Goal: Task Accomplishment & Management: Manage account settings

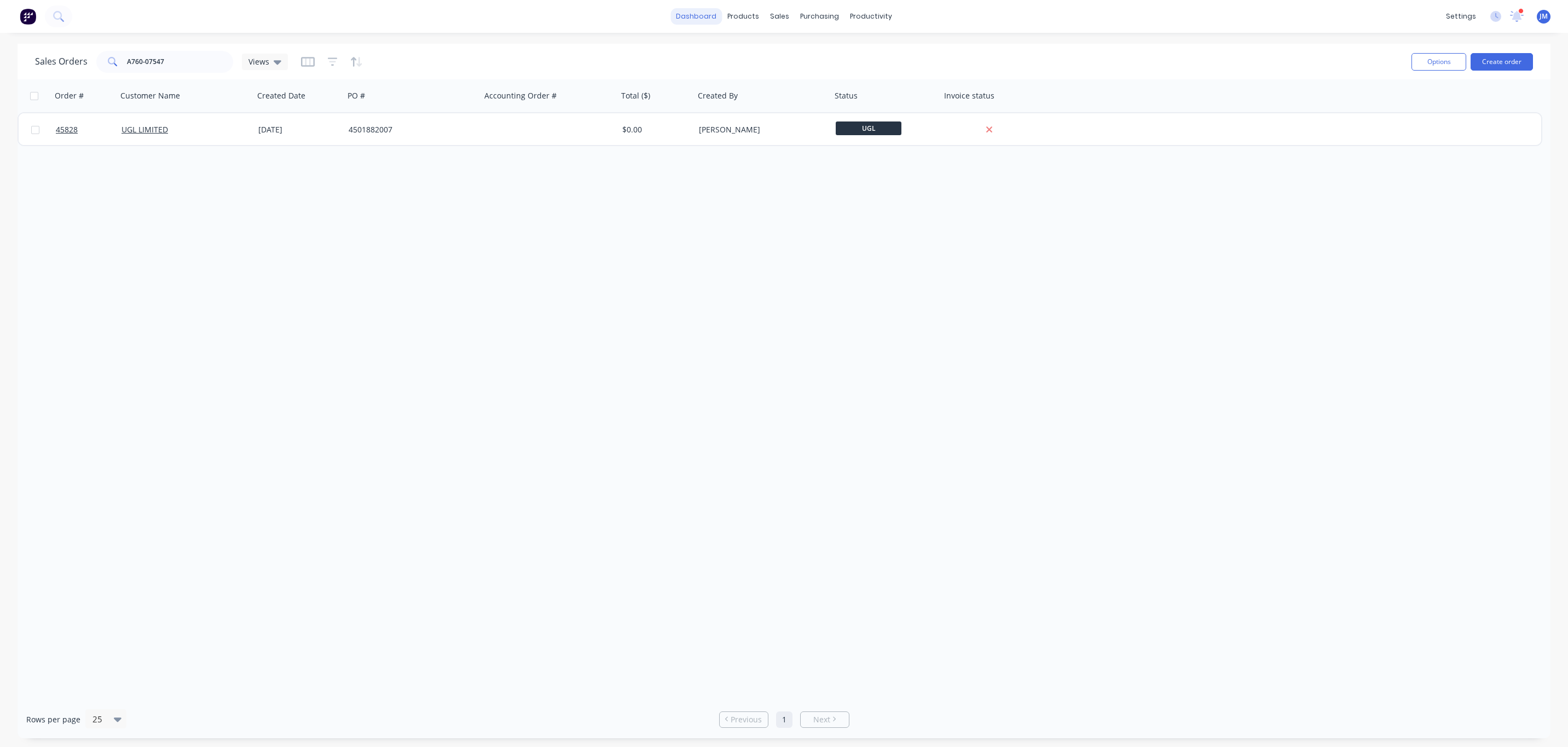
click at [703, 20] on link "dashboard" at bounding box center [696, 16] width 51 height 16
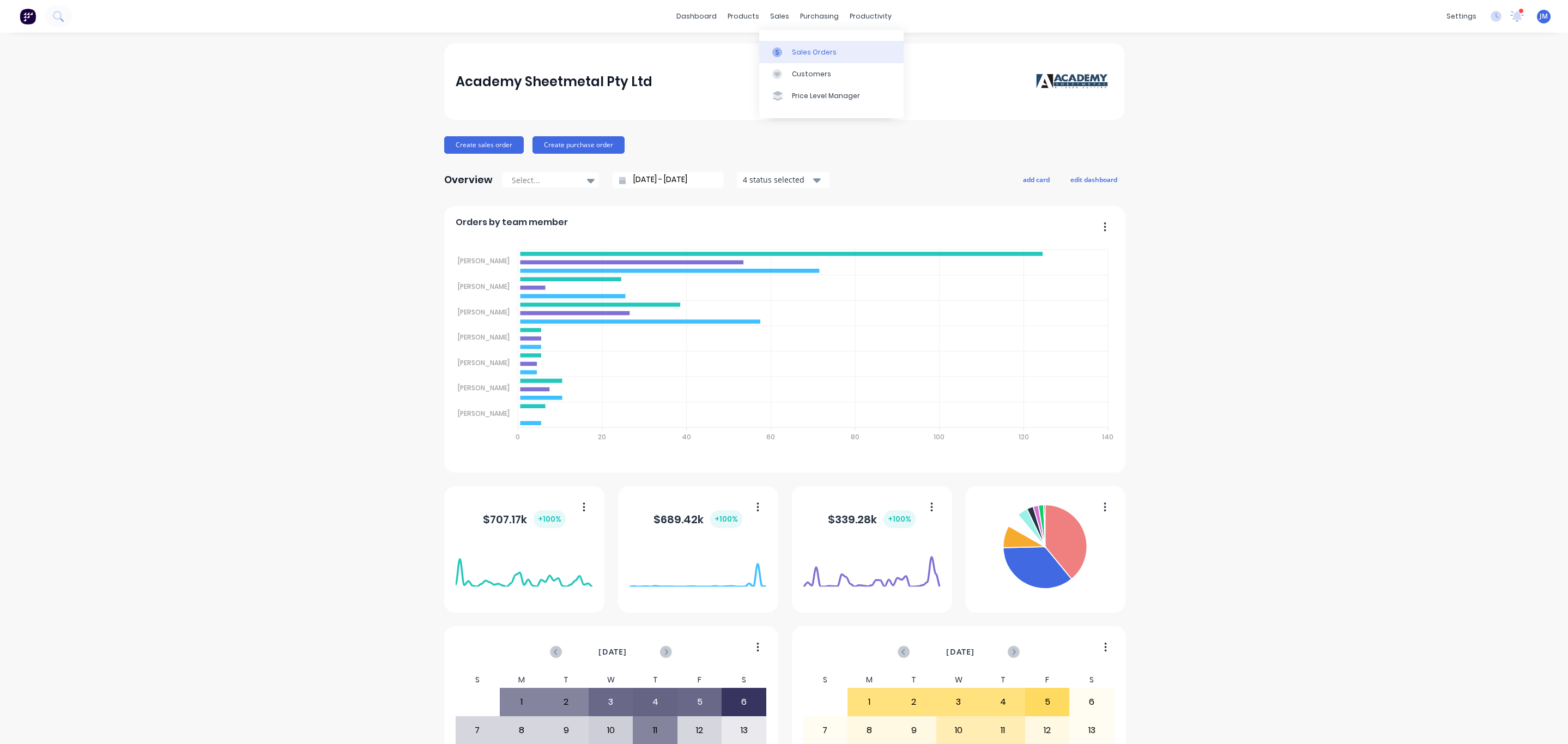
click at [783, 56] on div at bounding box center [780, 52] width 16 height 10
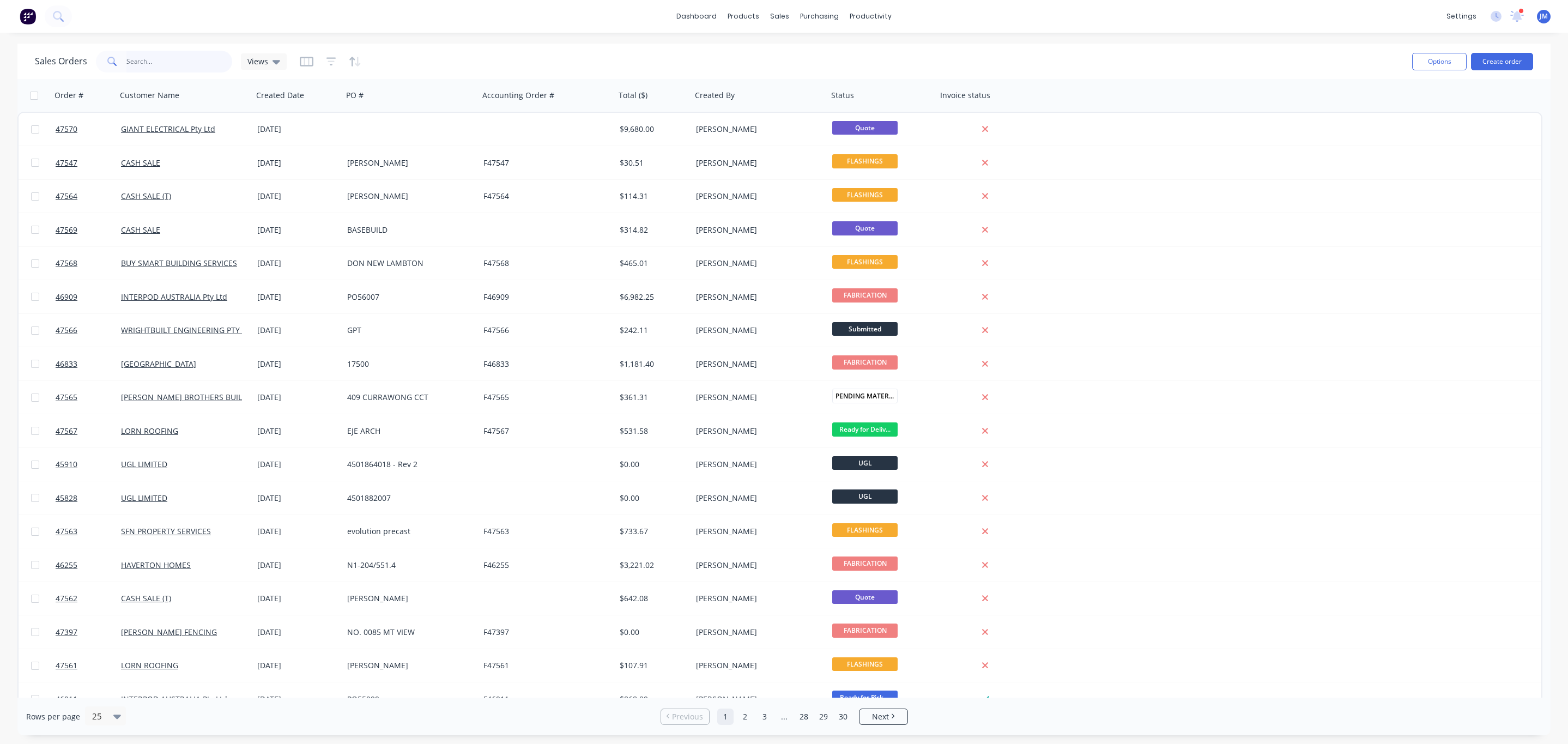
click at [135, 51] on input "text" at bounding box center [180, 62] width 107 height 22
type input "giant"
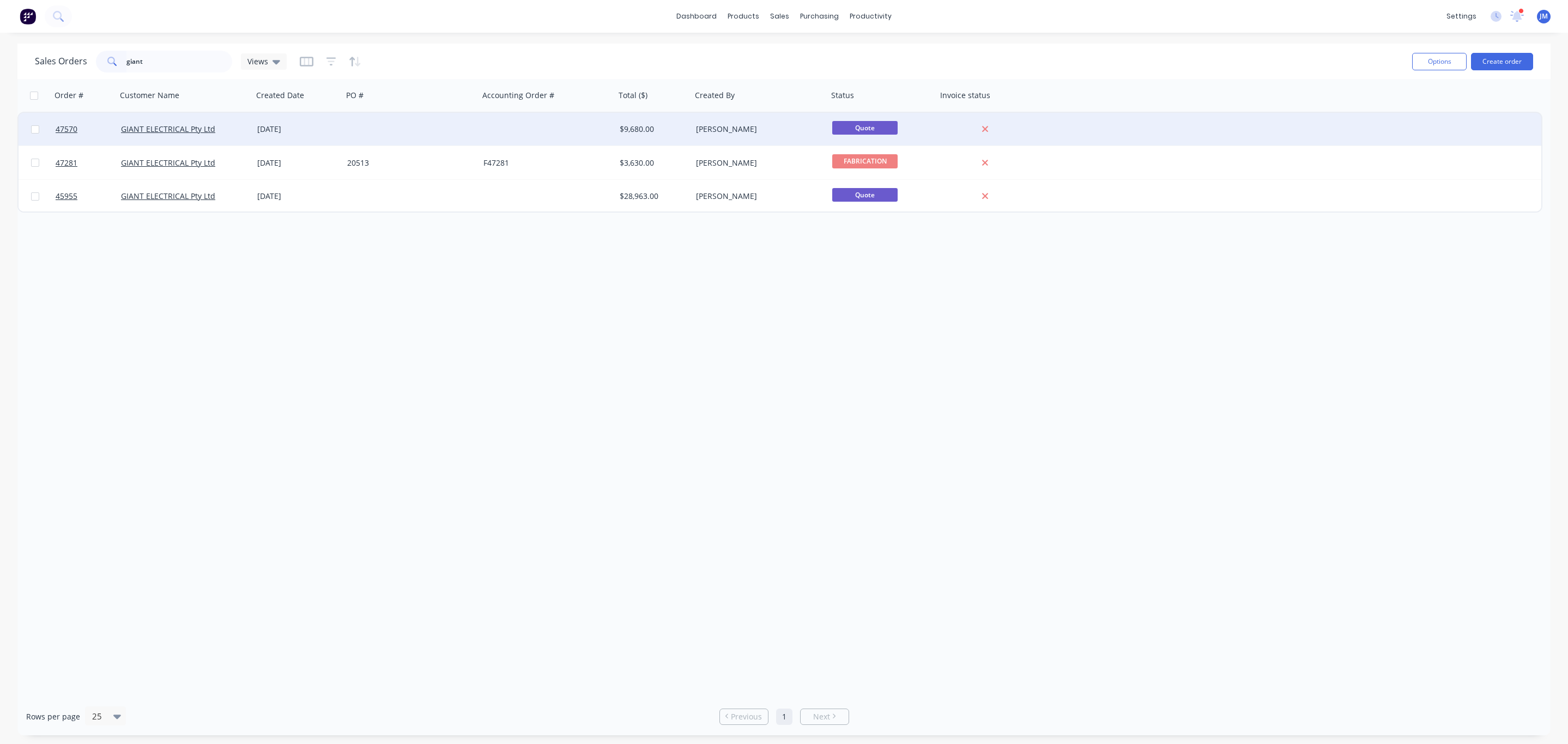
click at [257, 126] on div "05 Sep 2025" at bounding box center [297, 129] width 81 height 11
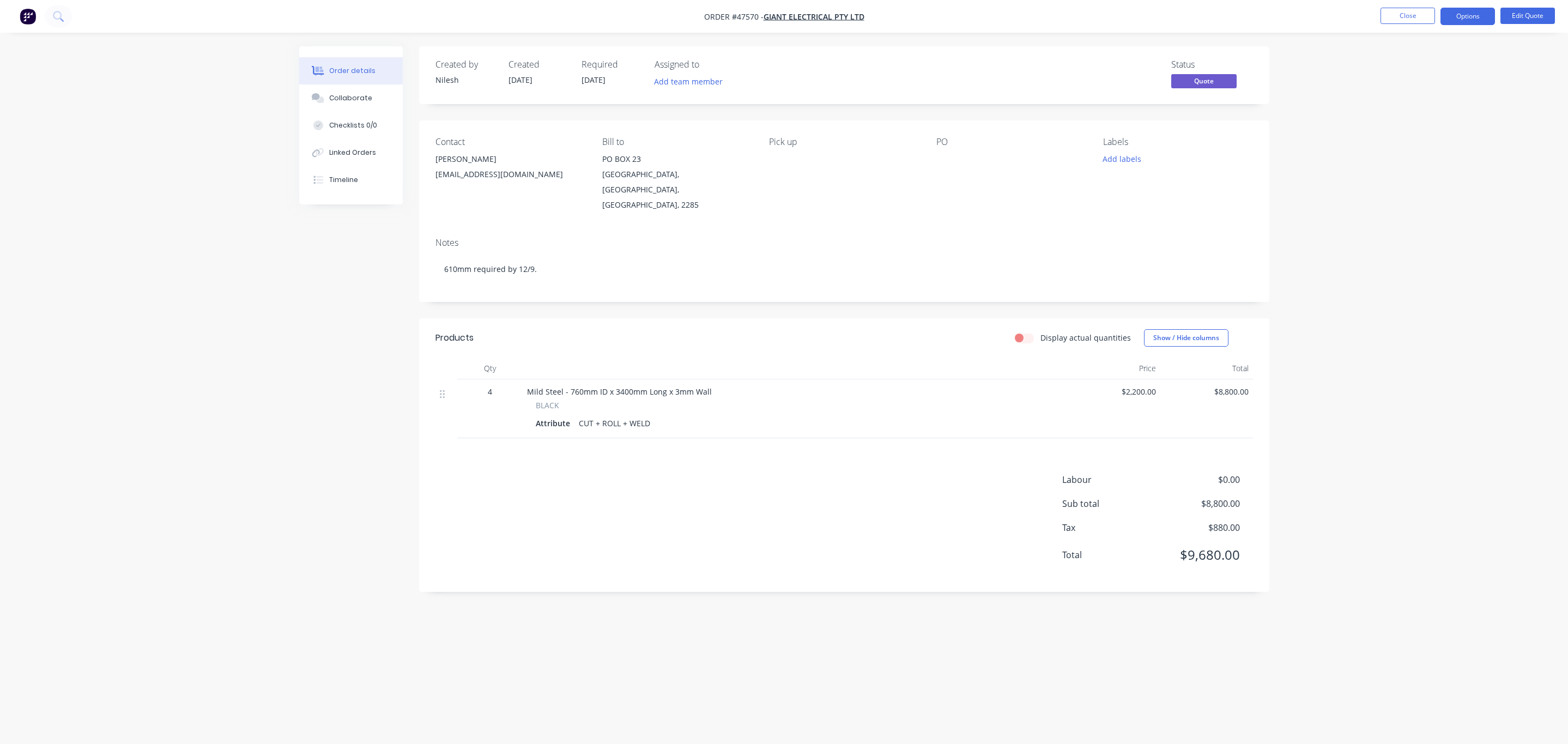
click at [1396, 3] on nav "Order #47570 - GIANT ELECTRICAL Pty Ltd Close Options Edit Quote" at bounding box center [784, 16] width 1568 height 33
click at [1391, 10] on button "Close" at bounding box center [1408, 15] width 55 height 16
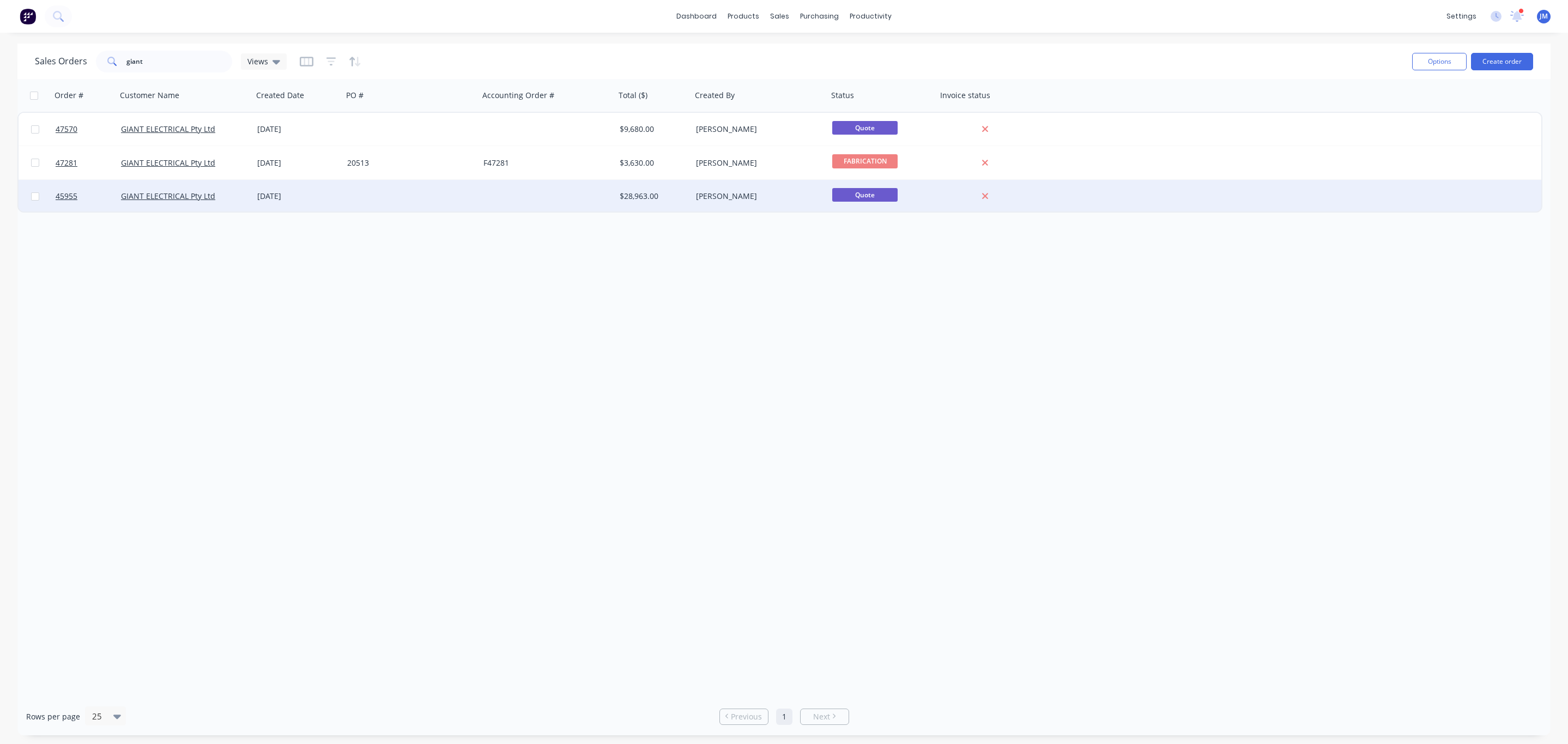
click at [460, 206] on div at bounding box center [411, 196] width 136 height 33
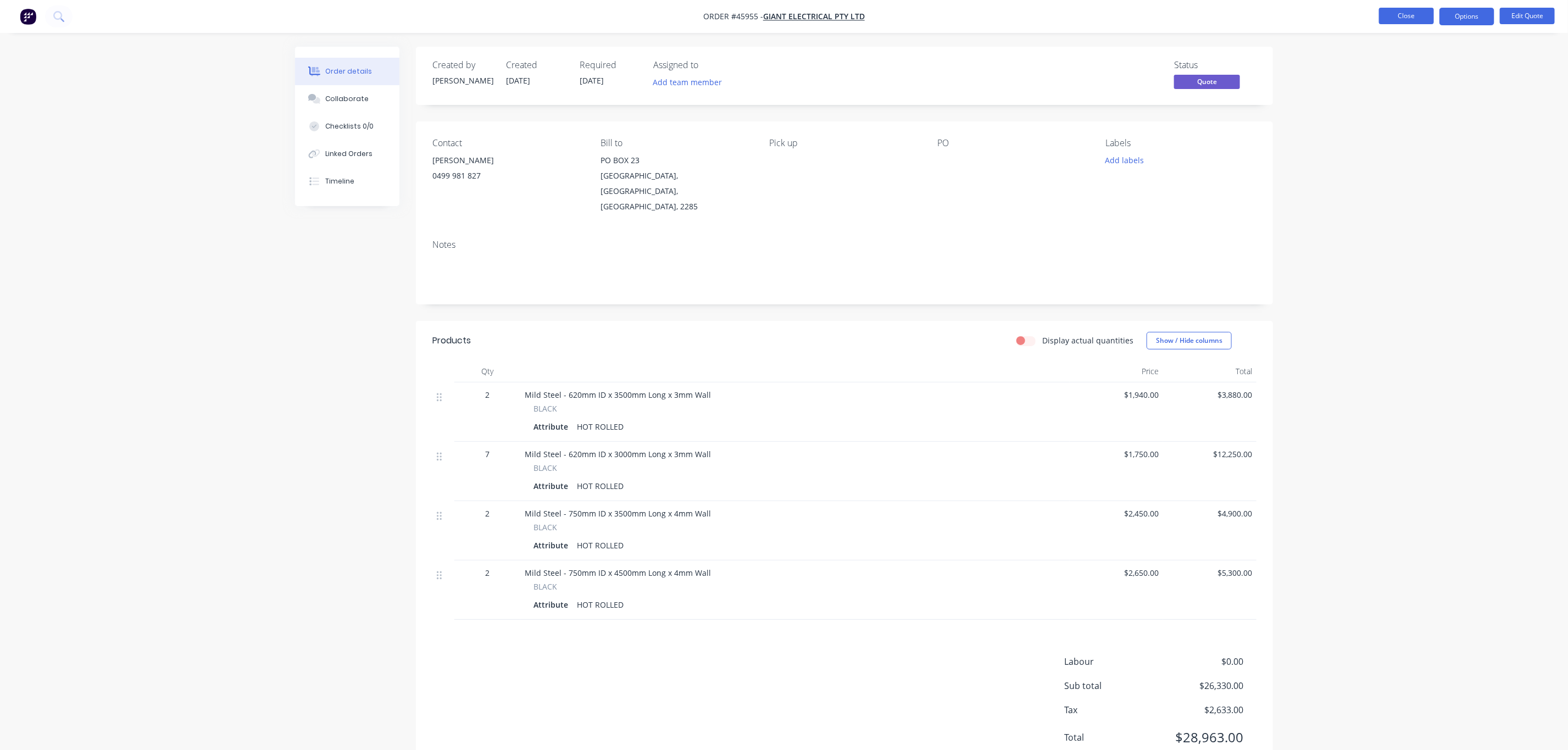
click at [1401, 14] on button "Close" at bounding box center [1406, 15] width 55 height 16
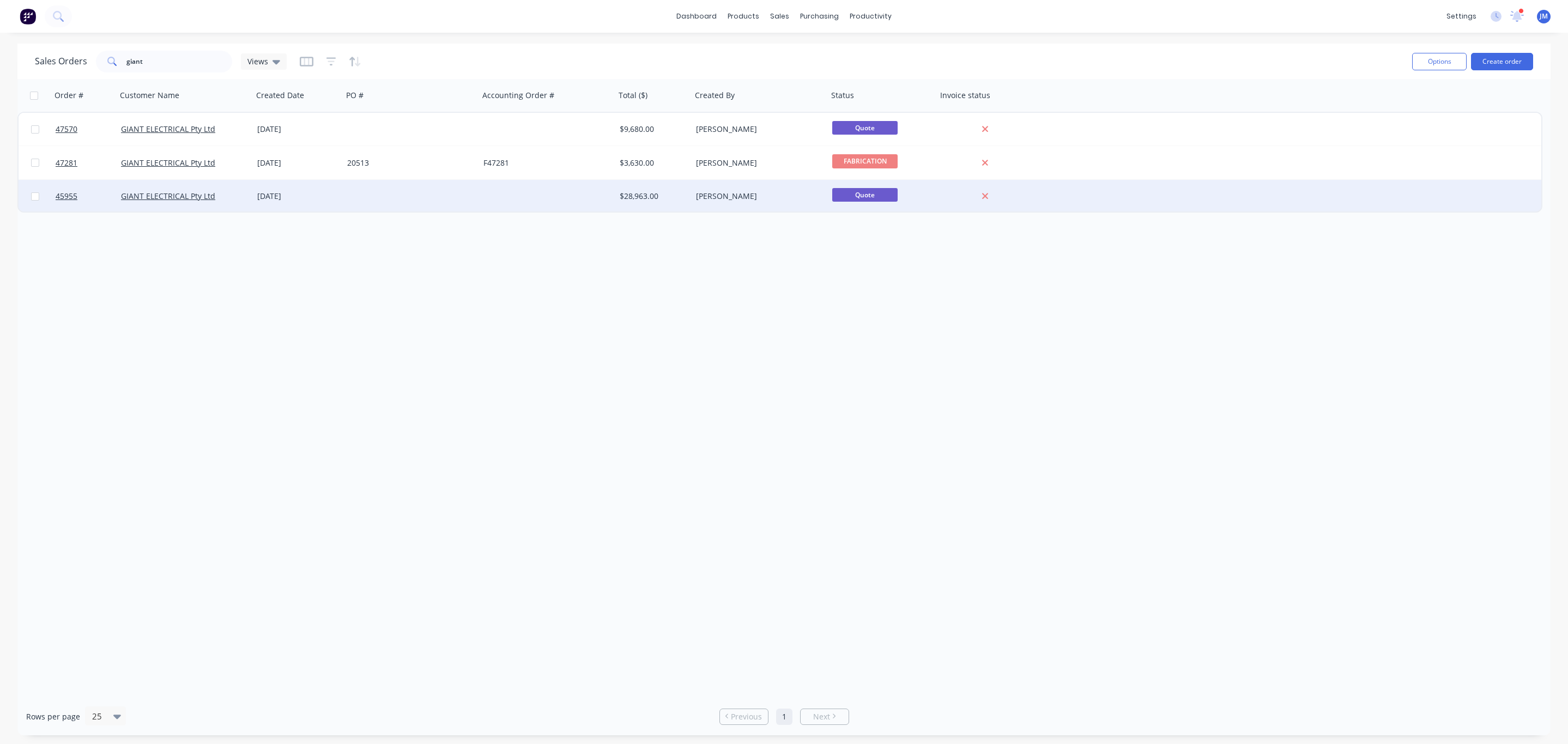
click at [661, 195] on div "$28,963.00" at bounding box center [652, 196] width 65 height 11
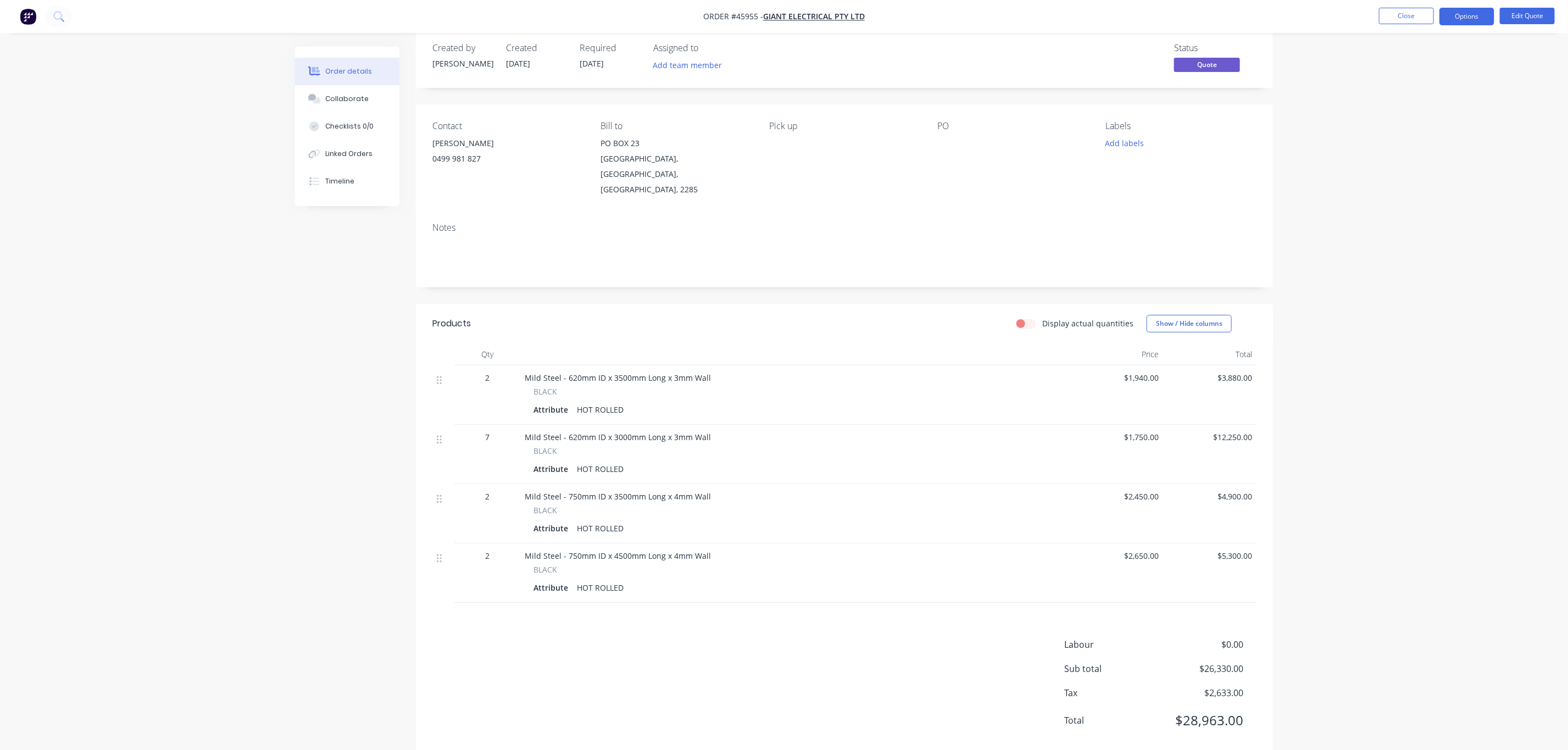
scroll to position [27, 0]
